Goal: Information Seeking & Learning: Learn about a topic

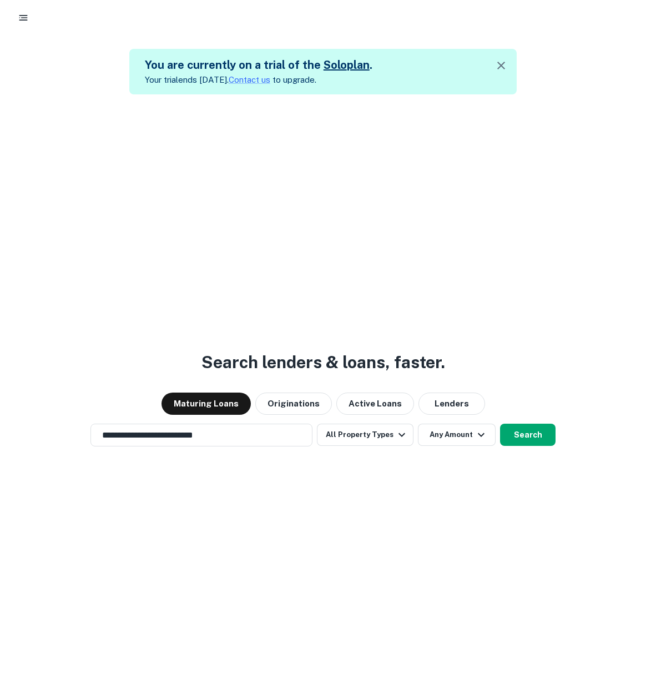
click at [501, 63] on icon "button" at bounding box center [501, 65] width 13 height 13
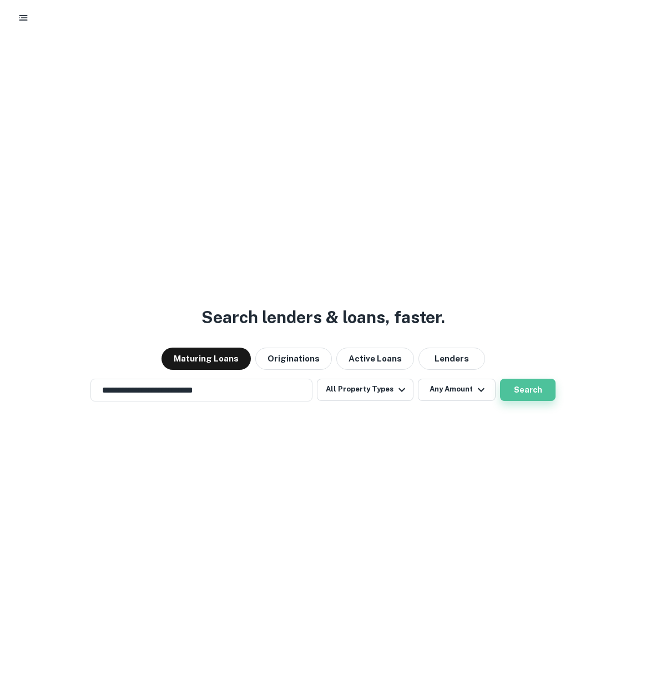
click at [524, 394] on button "Search" at bounding box center [528, 390] width 56 height 22
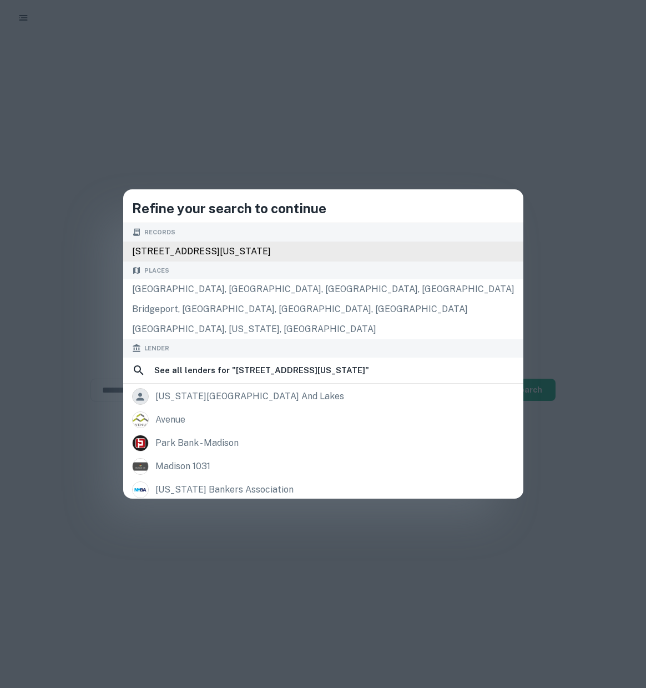
click at [345, 250] on div "650 madison avenue, new york, ny, 10022" at bounding box center [323, 251] width 400 height 20
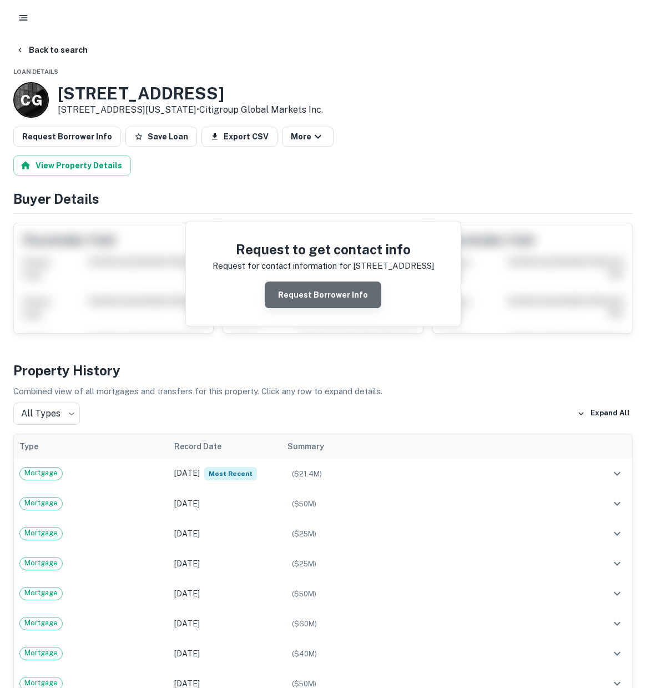
click at [327, 296] on button "Request Borrower Info" at bounding box center [323, 294] width 117 height 27
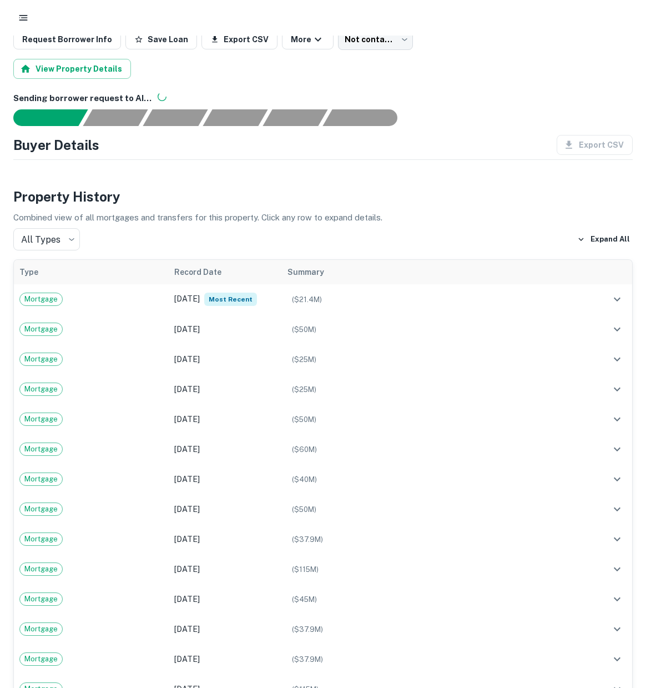
scroll to position [103, 0]
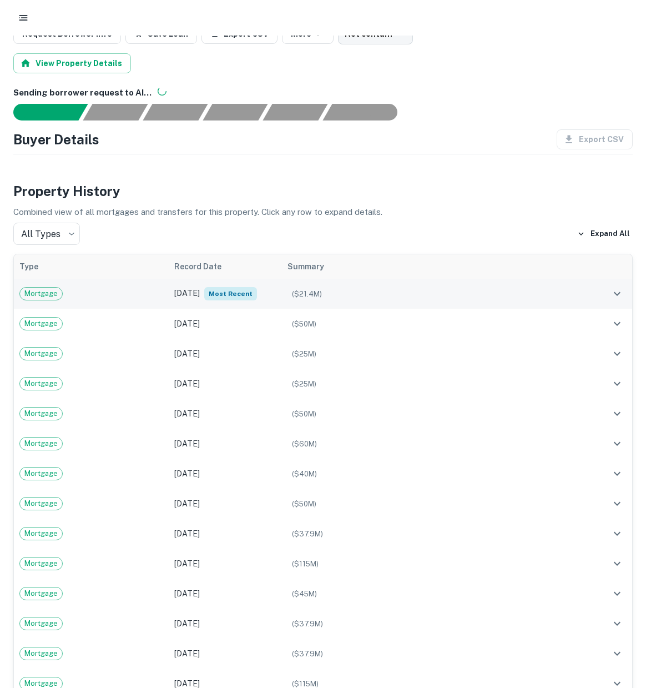
click at [47, 293] on span "Mortgage" at bounding box center [41, 293] width 42 height 11
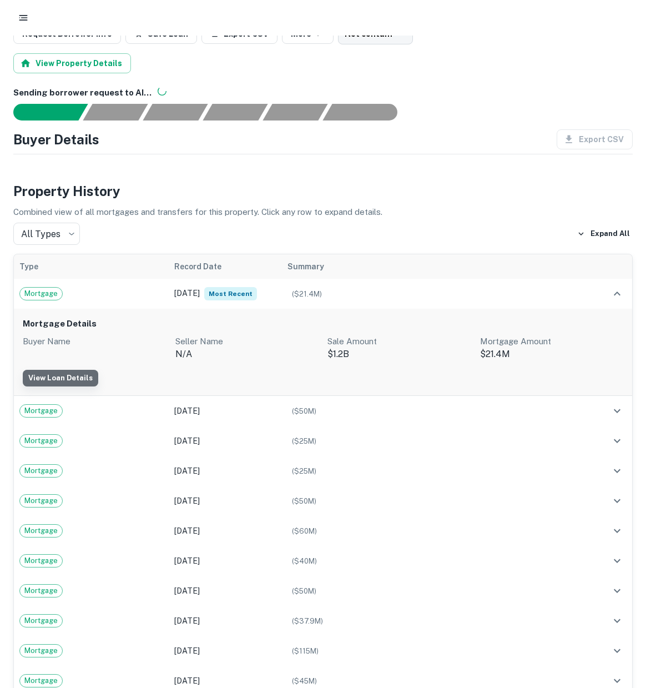
click at [70, 380] on link "View Loan Details" at bounding box center [60, 378] width 75 height 17
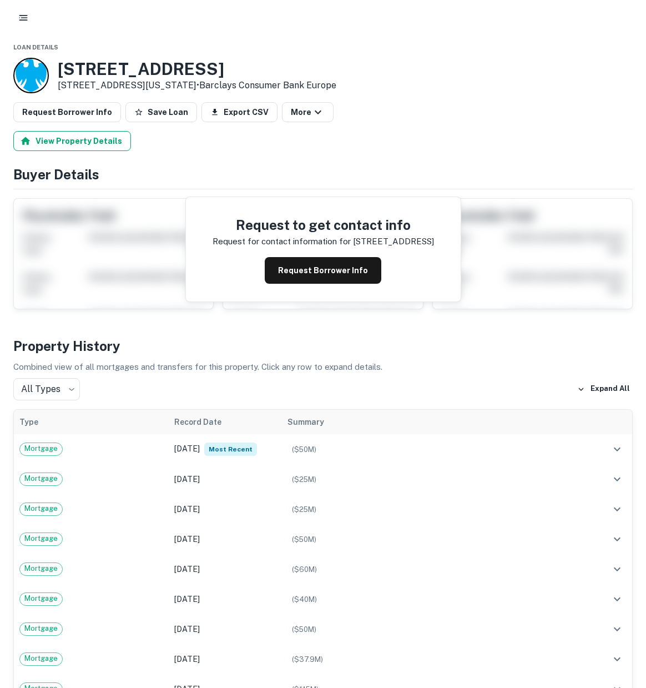
click at [102, 143] on button "View Property Details" at bounding box center [72, 141] width 118 height 20
